Goal: Task Accomplishment & Management: Use online tool/utility

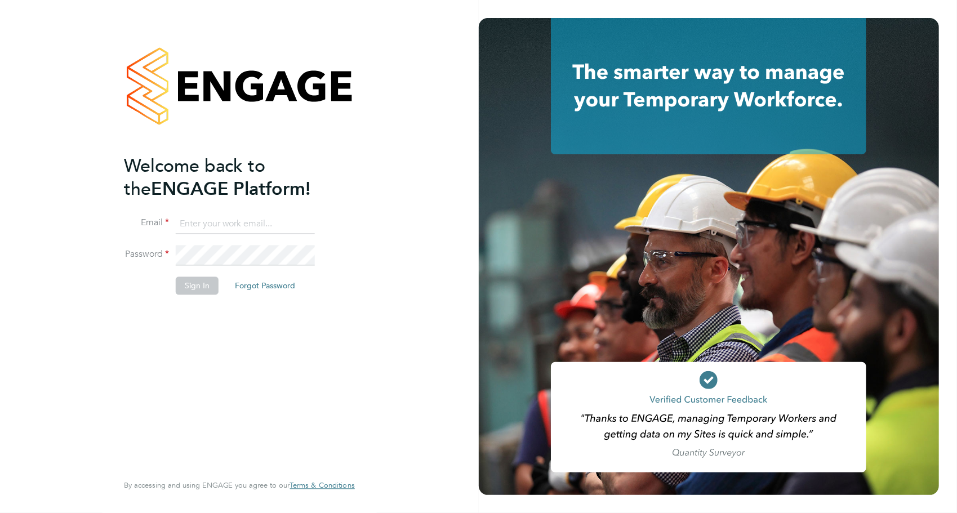
type input "payroll@siteforceservices.co.uk"
click at [205, 292] on button "Sign In" at bounding box center [197, 286] width 43 height 18
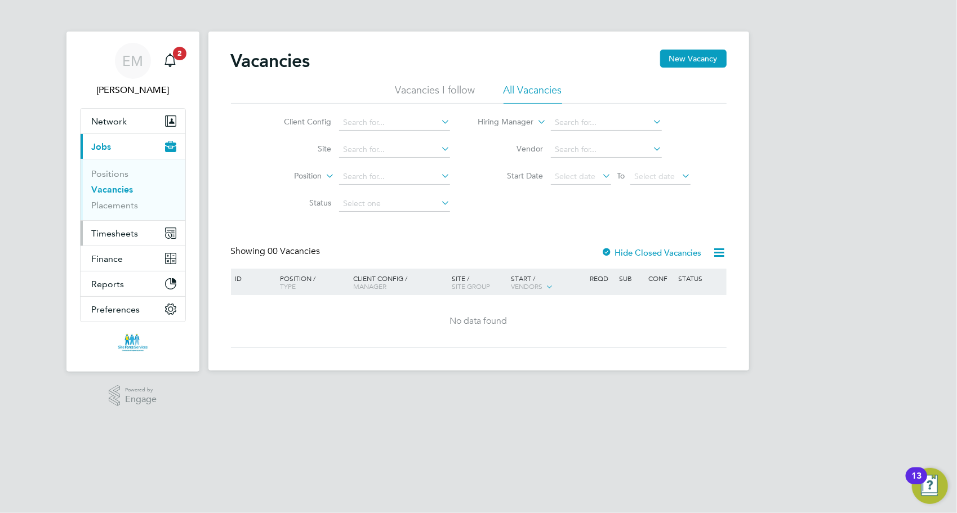
click at [152, 238] on button "Timesheets" at bounding box center [133, 233] width 105 height 25
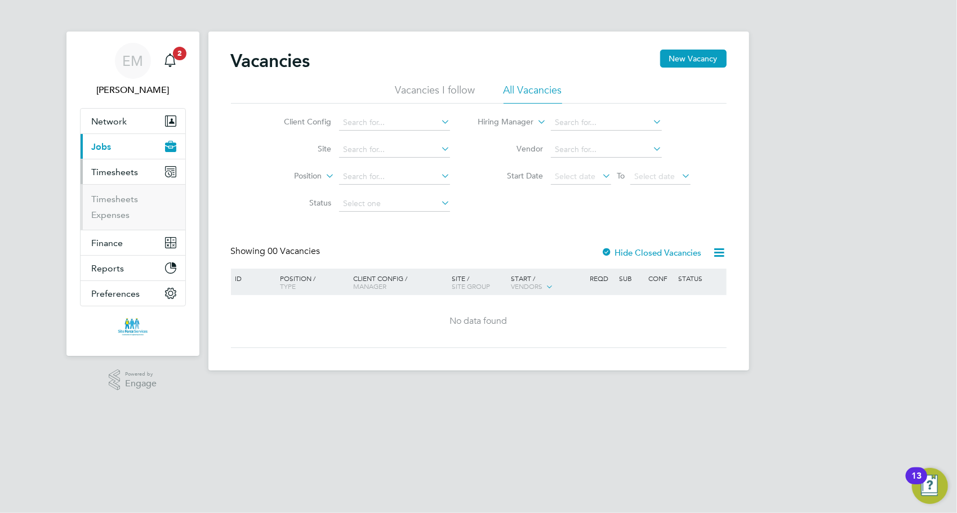
click at [139, 202] on li "Timesheets" at bounding box center [134, 202] width 85 height 16
click at [135, 196] on link "Timesheets" at bounding box center [115, 199] width 47 height 11
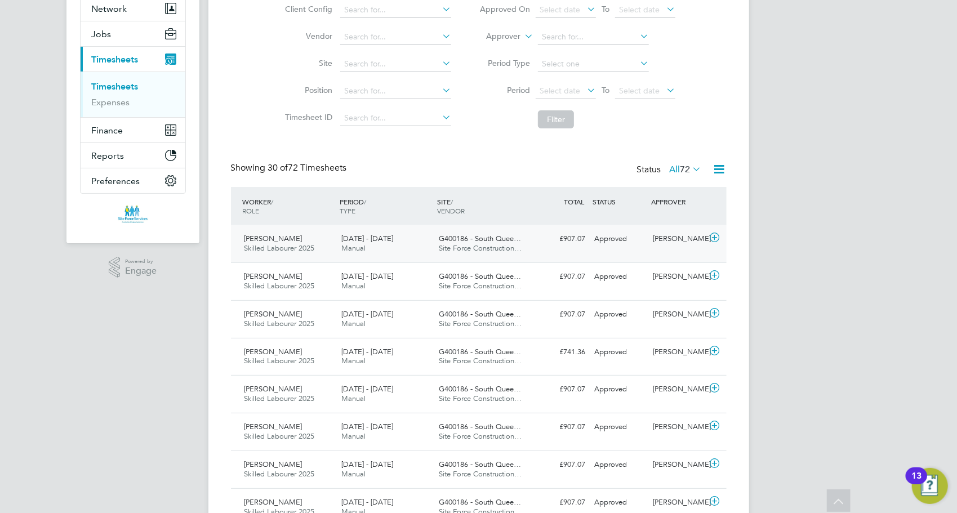
click at [397, 248] on div "16 - 22 Aug 2025 Manual" at bounding box center [385, 244] width 97 height 28
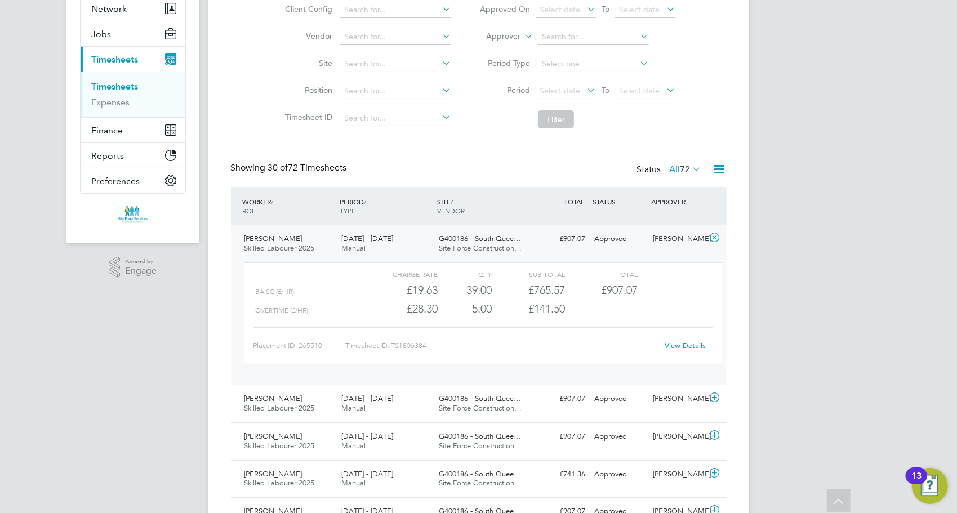
click at [676, 341] on link "View Details" at bounding box center [685, 346] width 41 height 10
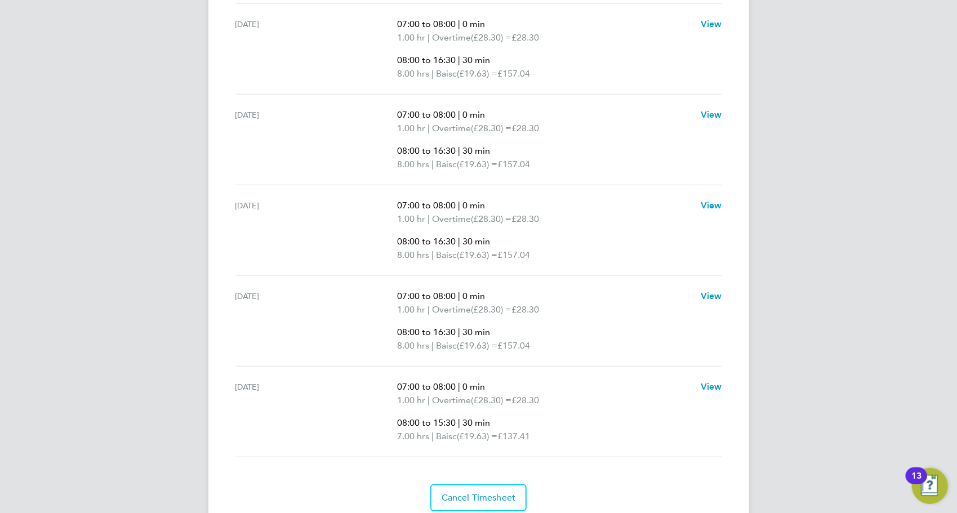
scroll to position [473, 0]
